Goal: Task Accomplishment & Management: Use online tool/utility

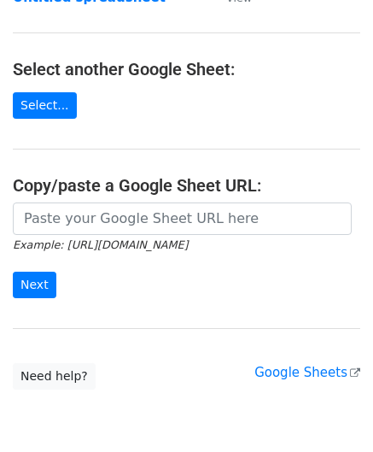
scroll to position [171, 0]
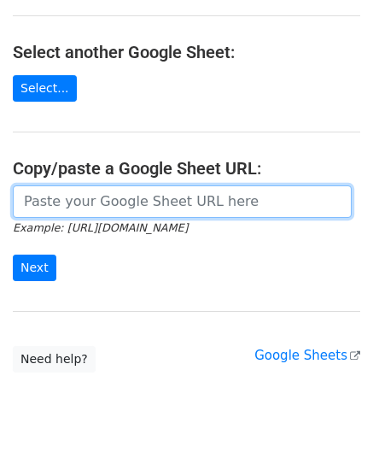
click at [93, 202] on input "url" at bounding box center [182, 201] width 339 height 32
paste input "[URL][DOMAIN_NAME]"
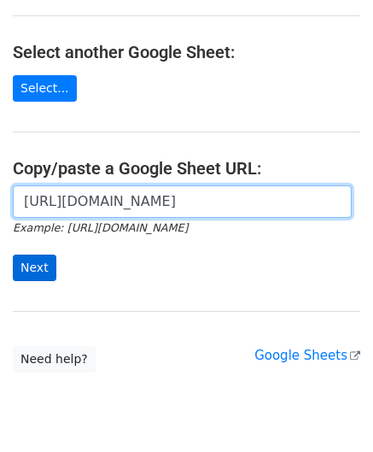
scroll to position [0, 379]
type input "[URL][DOMAIN_NAME]"
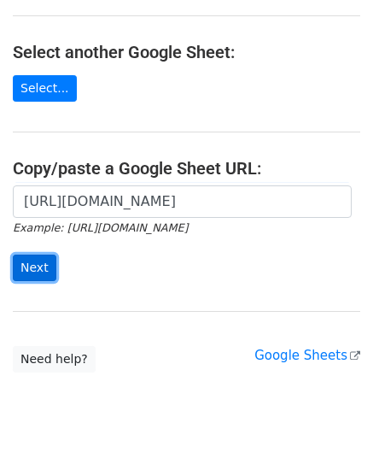
click at [38, 264] on input "Next" at bounding box center [35, 267] width 44 height 26
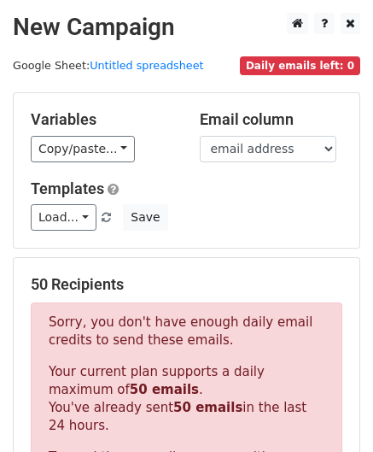
scroll to position [576, 0]
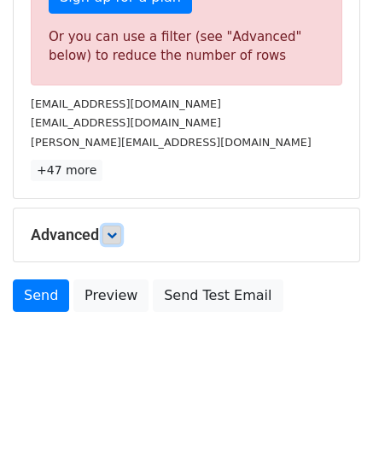
click at [121, 229] on link at bounding box center [111, 234] width 19 height 19
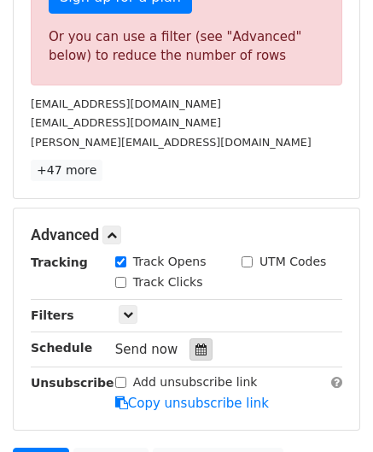
click at [199, 353] on div at bounding box center [201, 349] width 23 height 22
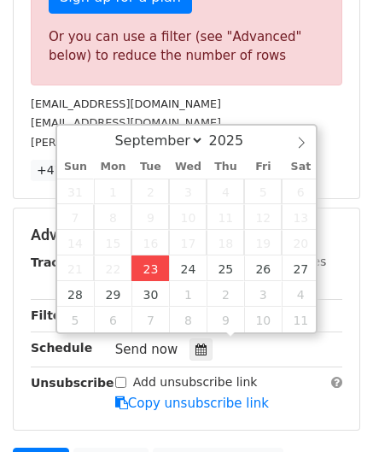
type input "2025-09-23 12:00"
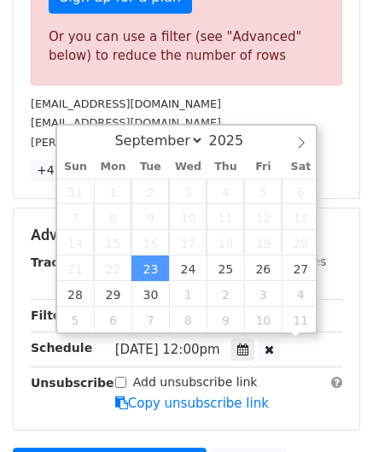
scroll to position [0, 0]
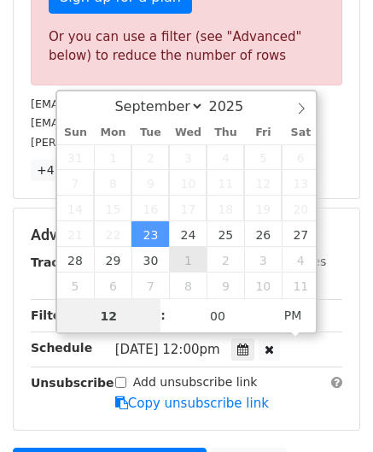
paste input "4"
type input "4"
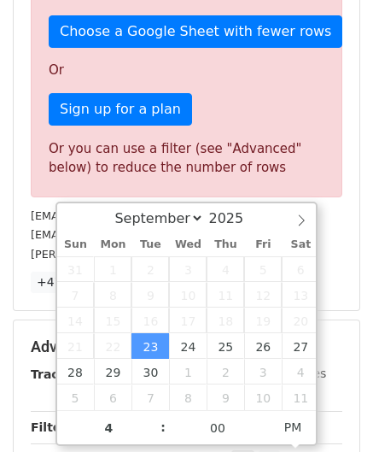
type input "2025-09-23 16:00"
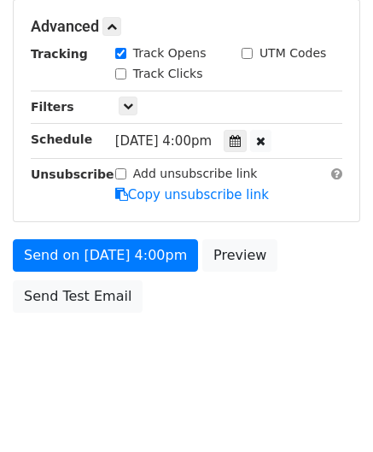
scroll to position [783, 0]
